Goal: Information Seeking & Learning: Learn about a topic

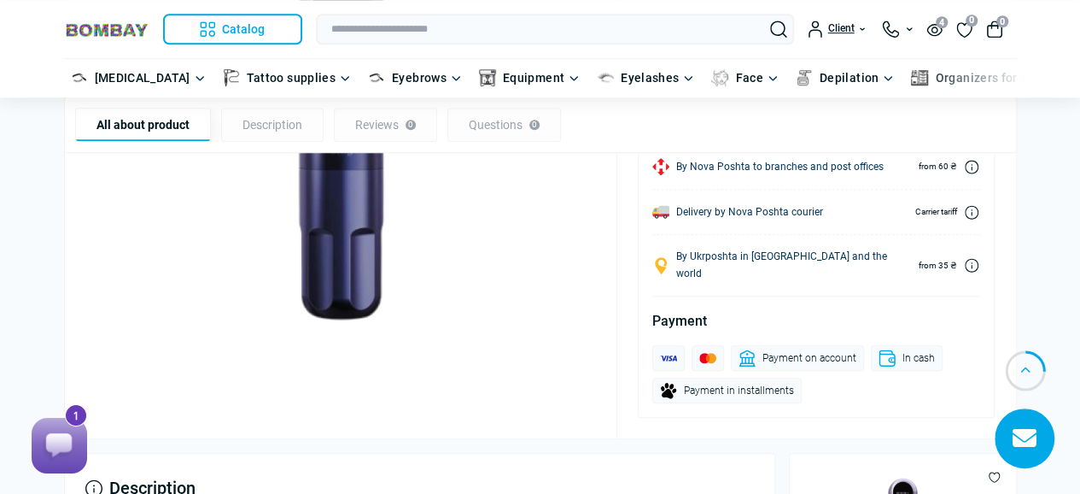
scroll to position [598, 0]
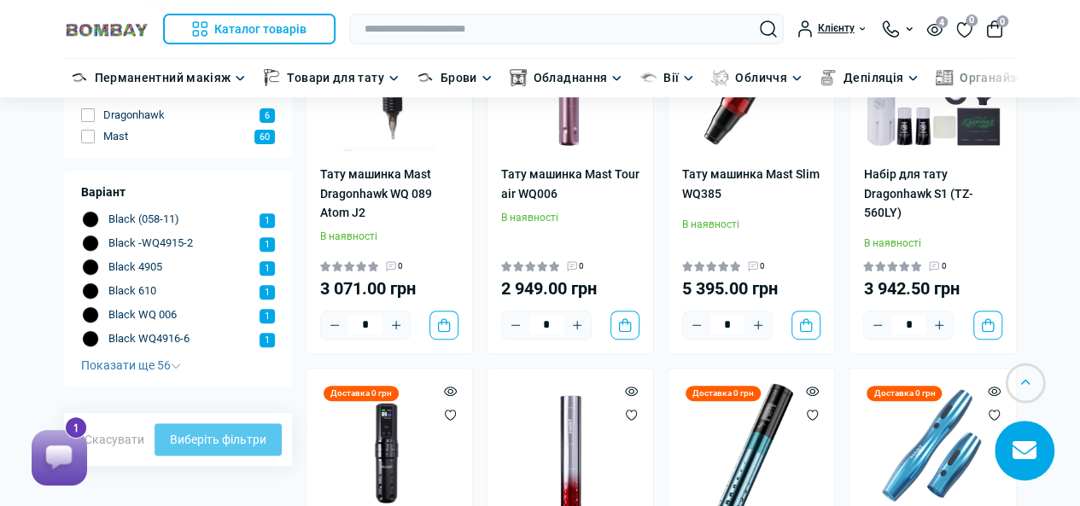
scroll to position [427, 0]
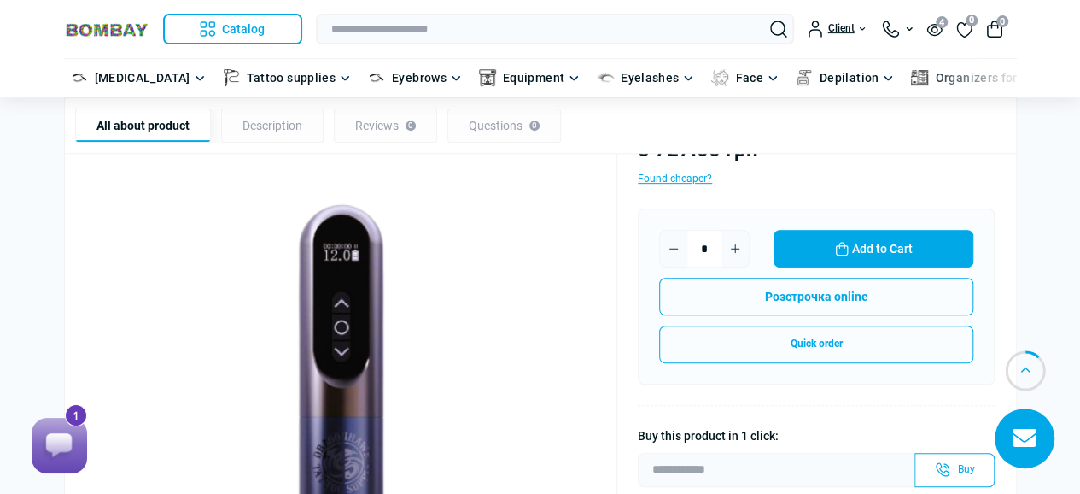
scroll to position [342, 0]
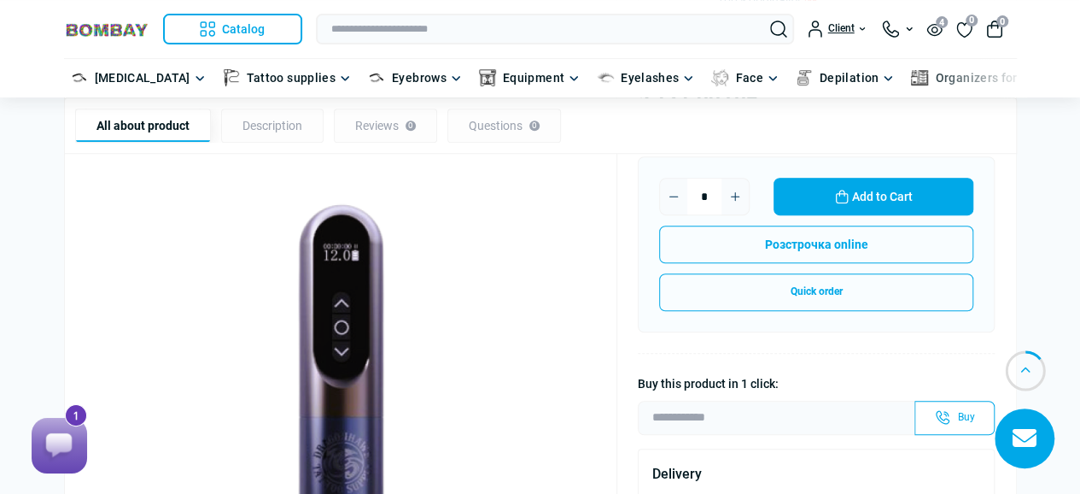
click at [314, 269] on img at bounding box center [341, 430] width 512 height 512
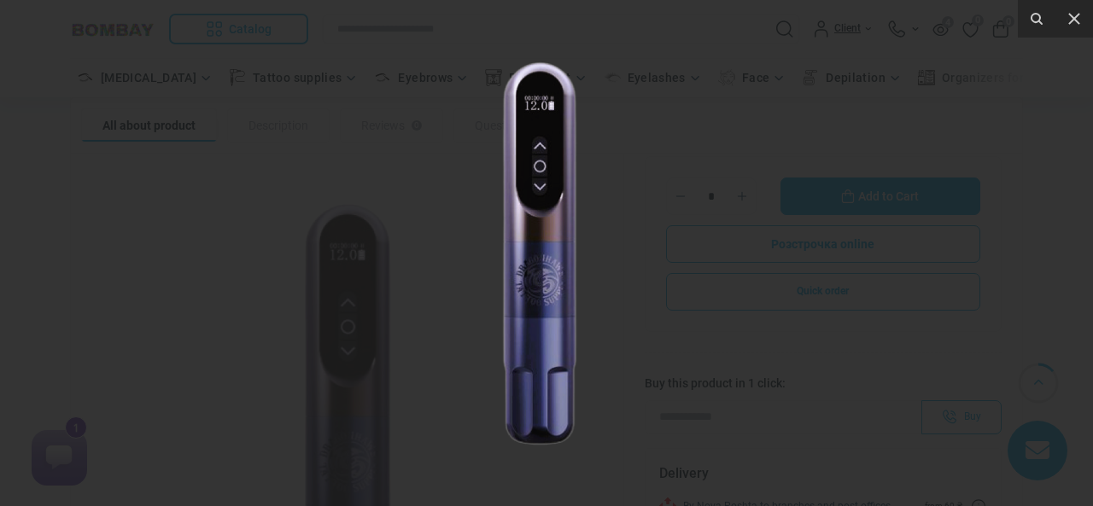
click at [373, 255] on img at bounding box center [539, 253] width 431 height 431
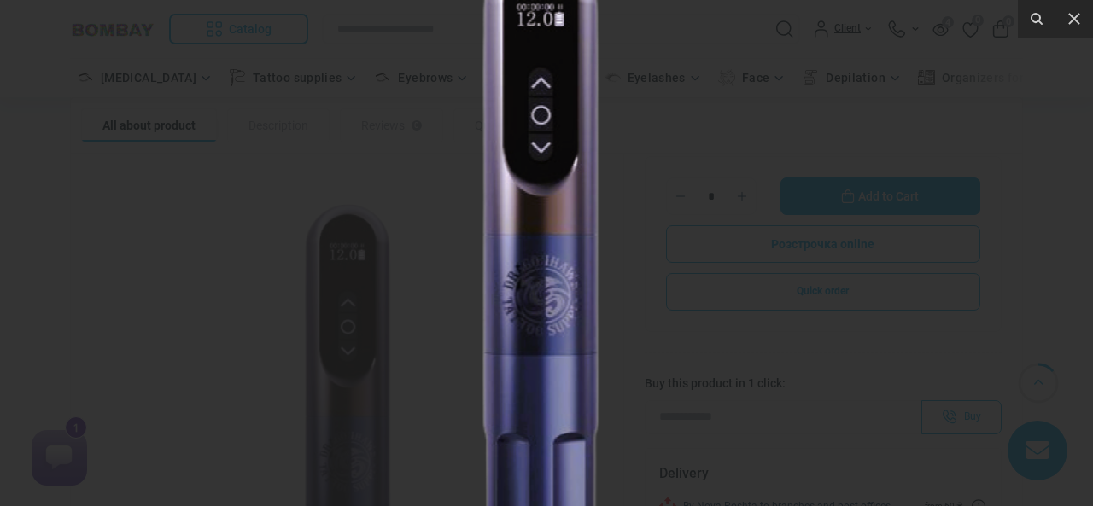
click at [733, 276] on img at bounding box center [539, 252] width 683 height 683
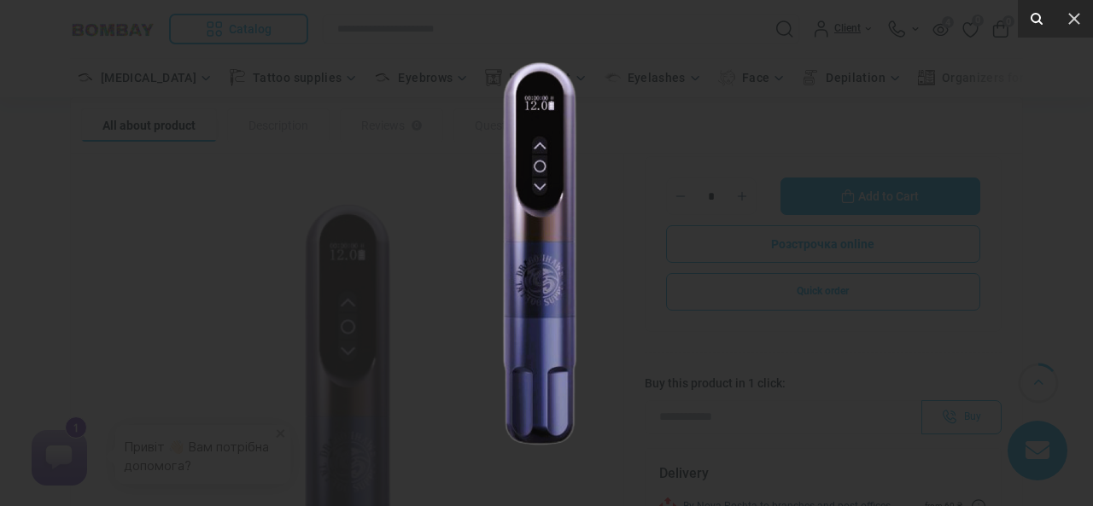
drag, startPoint x: 718, startPoint y: 372, endPoint x: 1027, endPoint y: 8, distance: 477.6
click at [718, 369] on img at bounding box center [539, 253] width 431 height 431
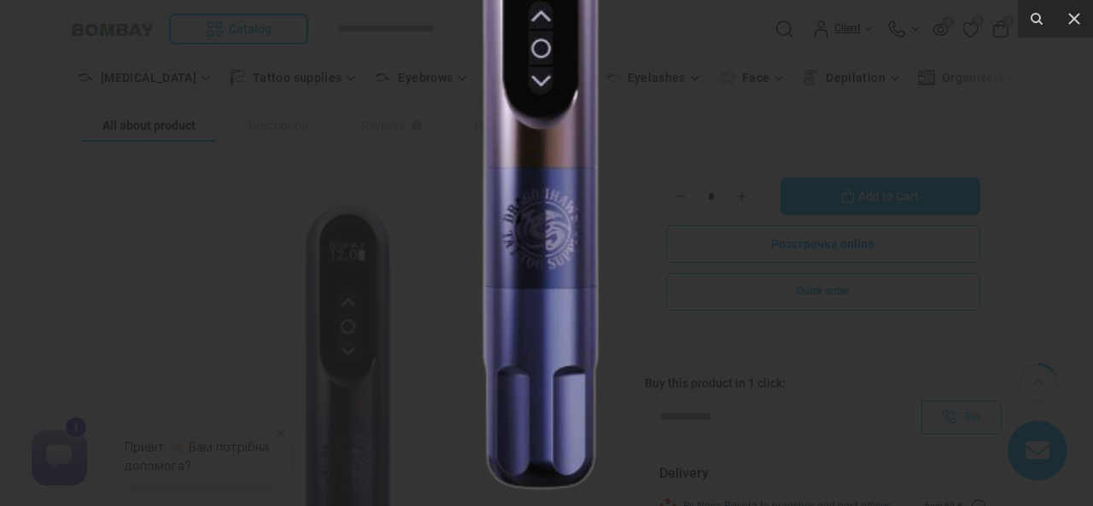
drag, startPoint x: 1063, startPoint y: 13, endPoint x: 865, endPoint y: 125, distance: 226.8
click at [1064, 11] on icon at bounding box center [1074, 19] width 20 height 20
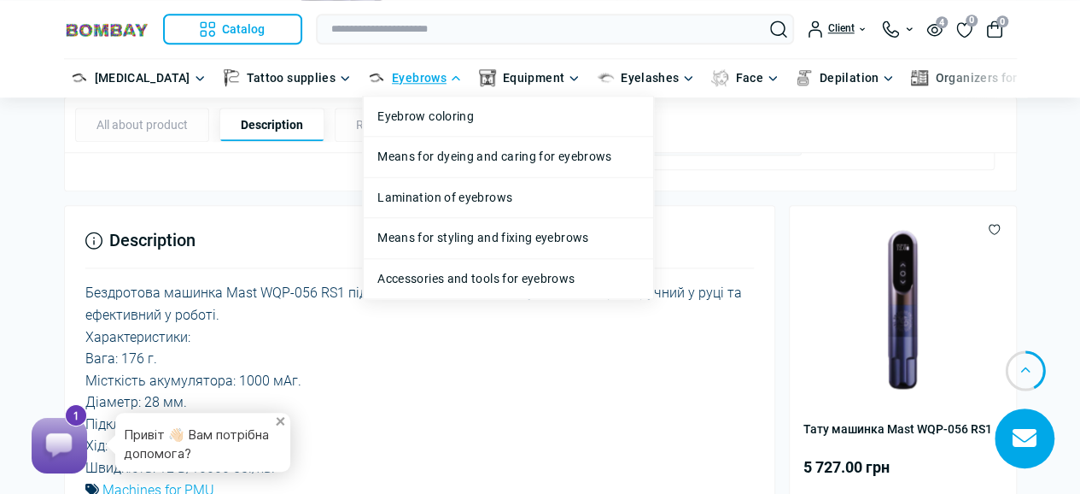
scroll to position [1025, 0]
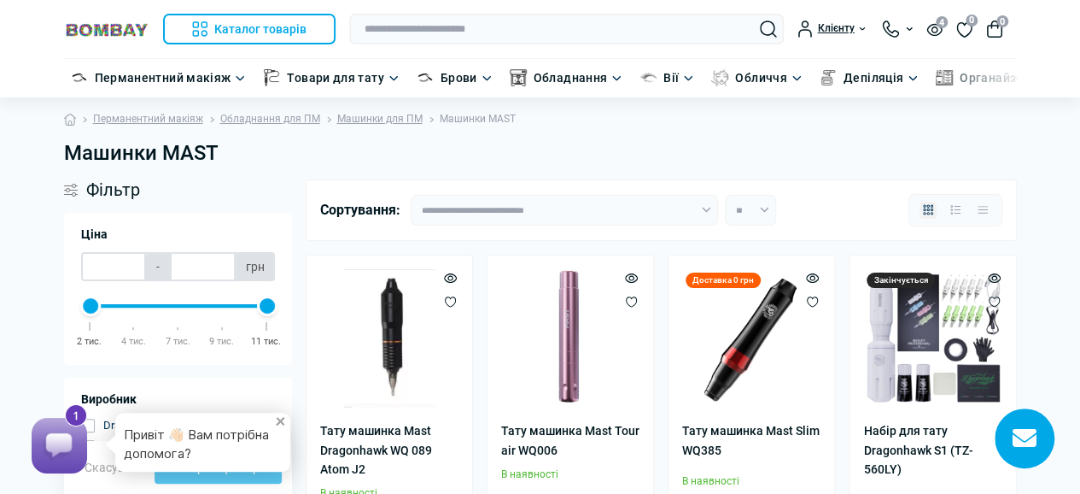
scroll to position [171, 0]
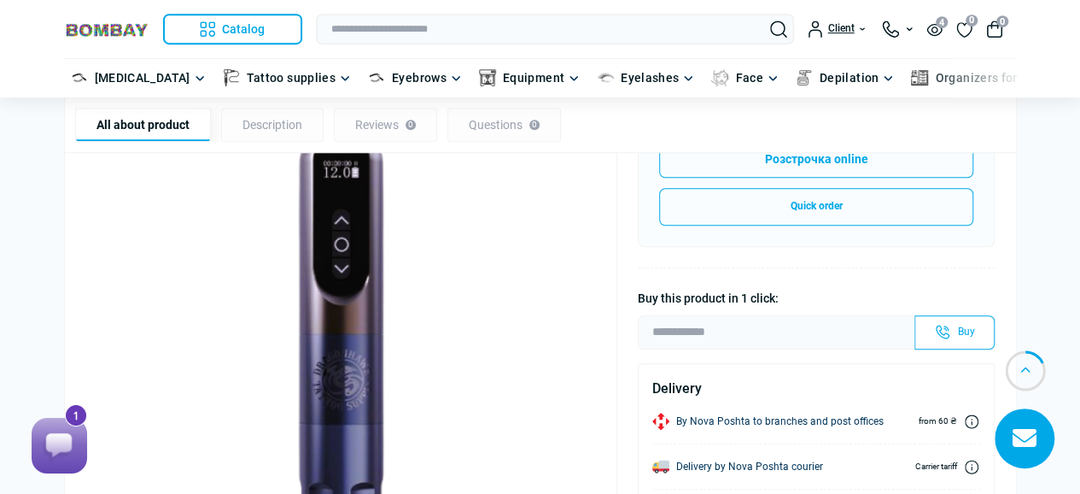
scroll to position [427, 0]
